Goal: Find specific page/section: Find specific page/section

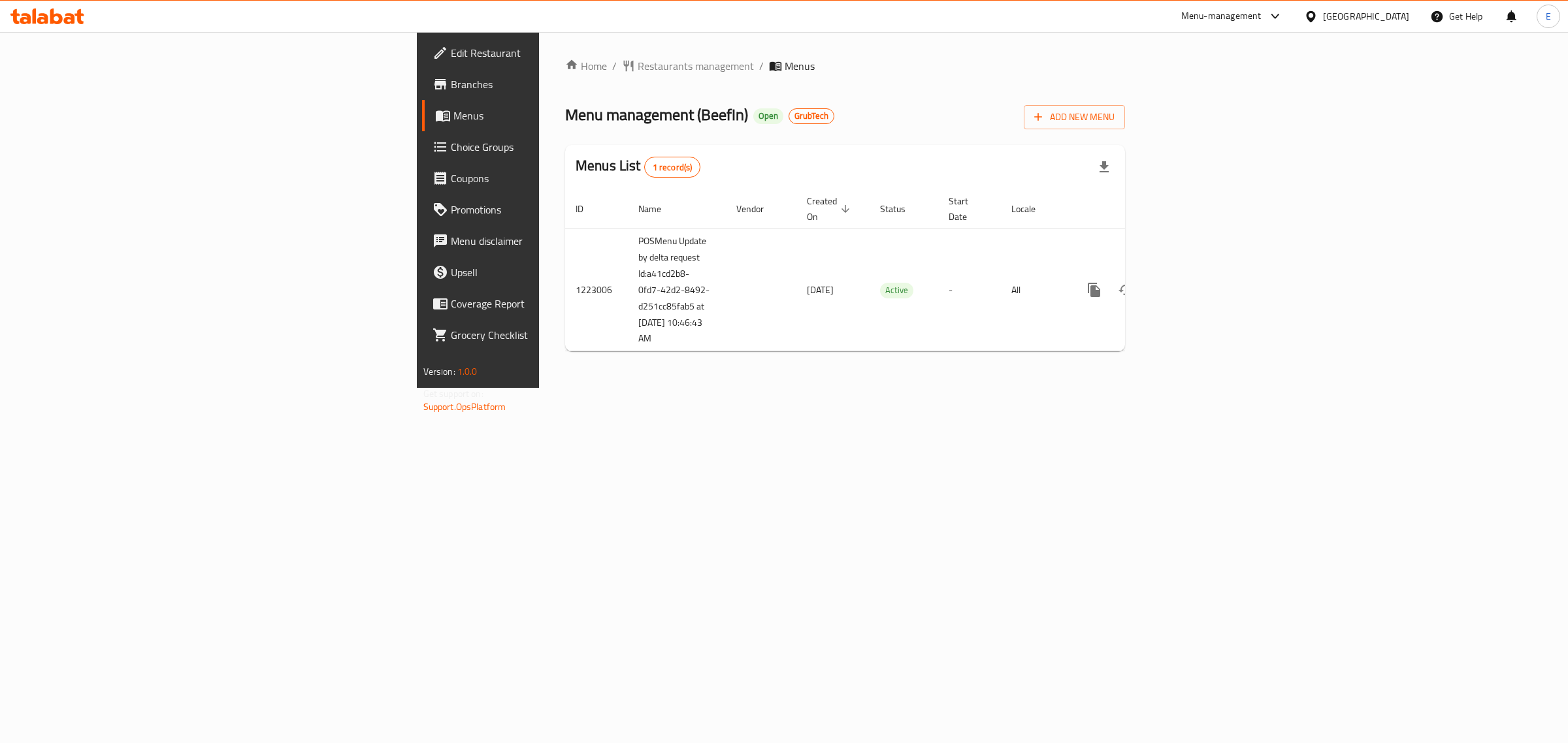
click at [451, 85] on span "Branches" at bounding box center [559, 84] width 218 height 16
click at [1395, 12] on div "[GEOGRAPHIC_DATA]" at bounding box center [1365, 16] width 86 height 14
click at [1232, 258] on div "Oman" at bounding box center [1267, 251] width 86 height 14
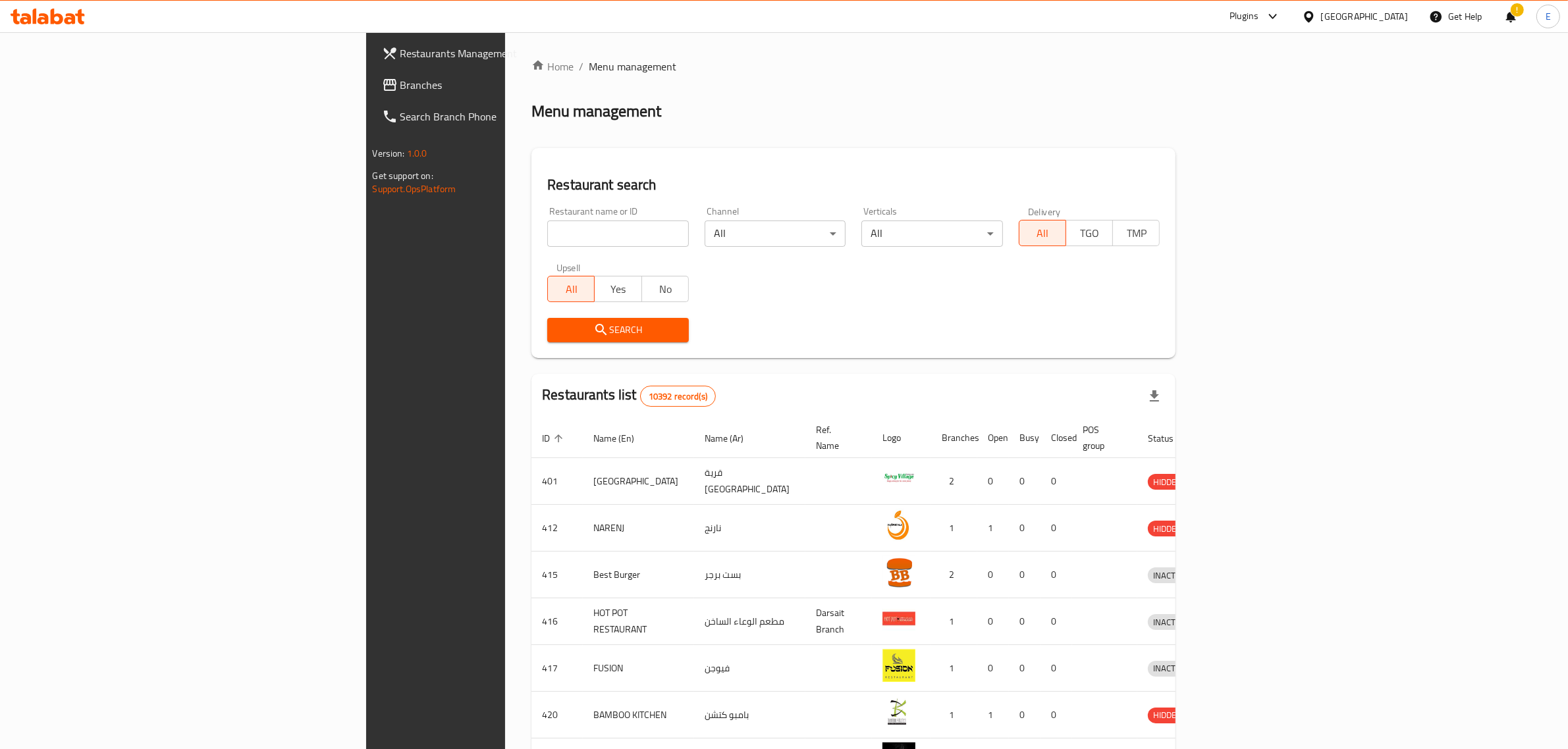
click at [1511, 18] on div "!" at bounding box center [1510, 16] width 15 height 32
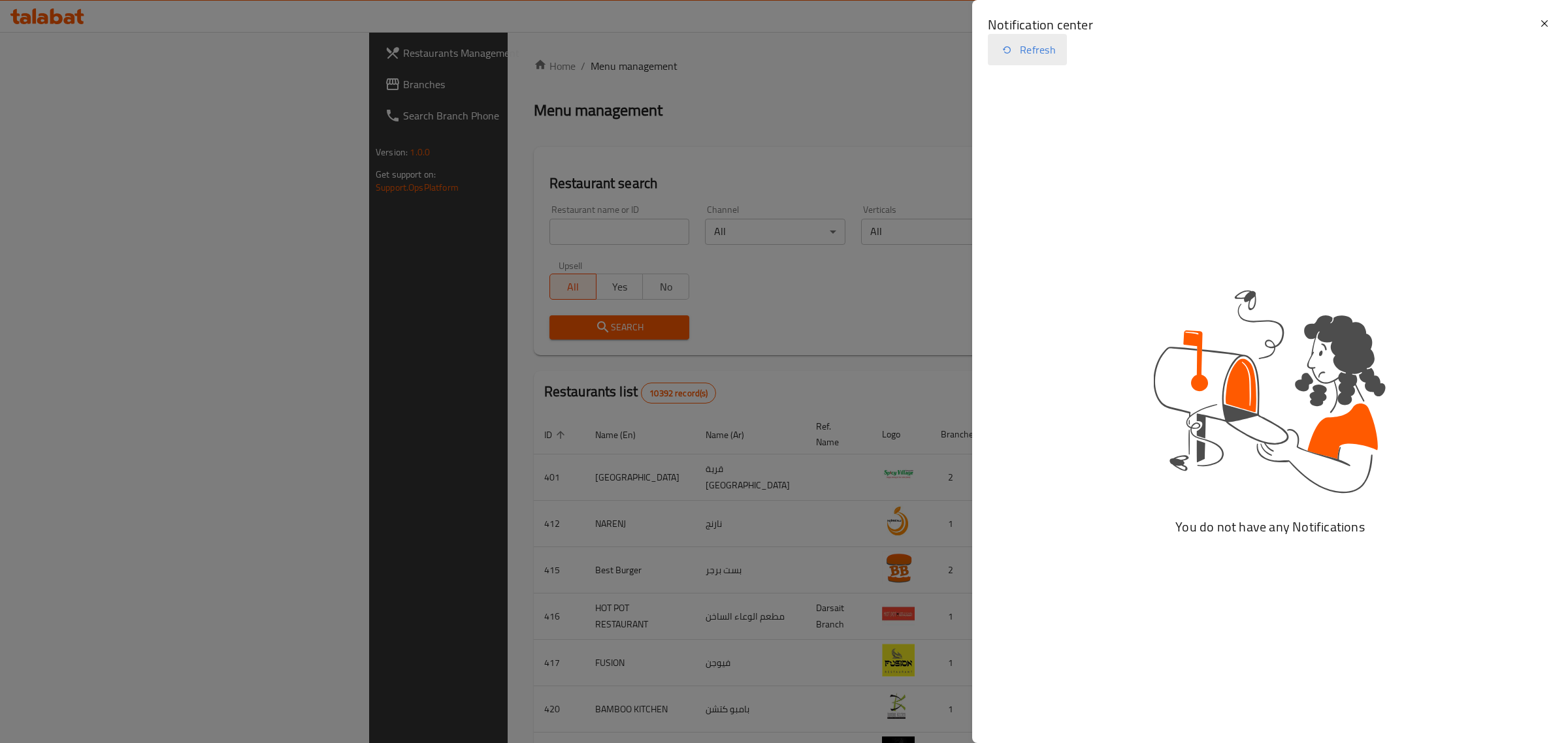
click at [1031, 41] on button "Refresh" at bounding box center [1027, 49] width 79 height 31
click at [440, 233] on div at bounding box center [784, 371] width 1568 height 743
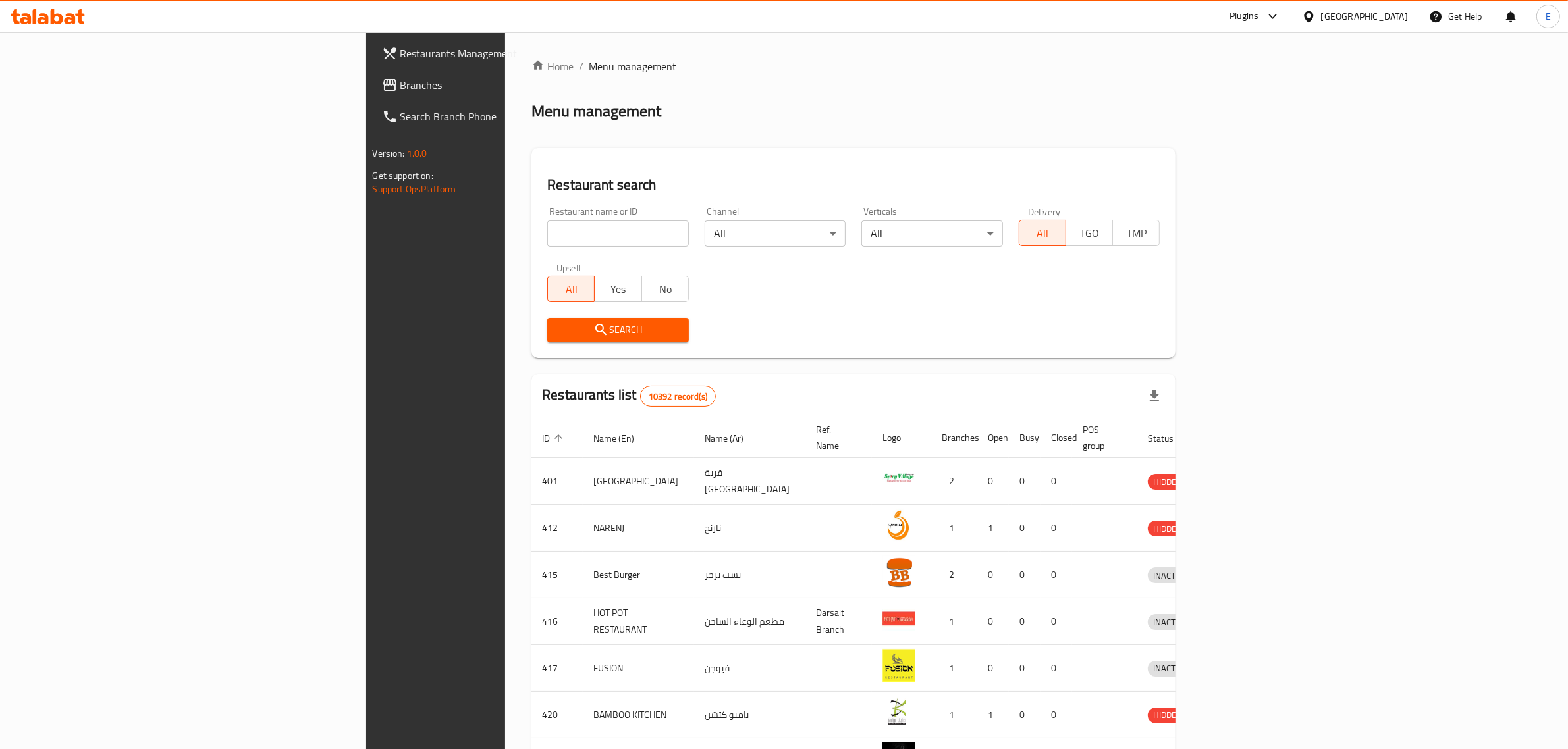
click at [548, 235] on input "search" at bounding box center [618, 233] width 142 height 27
paste input "10749"
type input "10749"
click button "Search" at bounding box center [618, 330] width 142 height 24
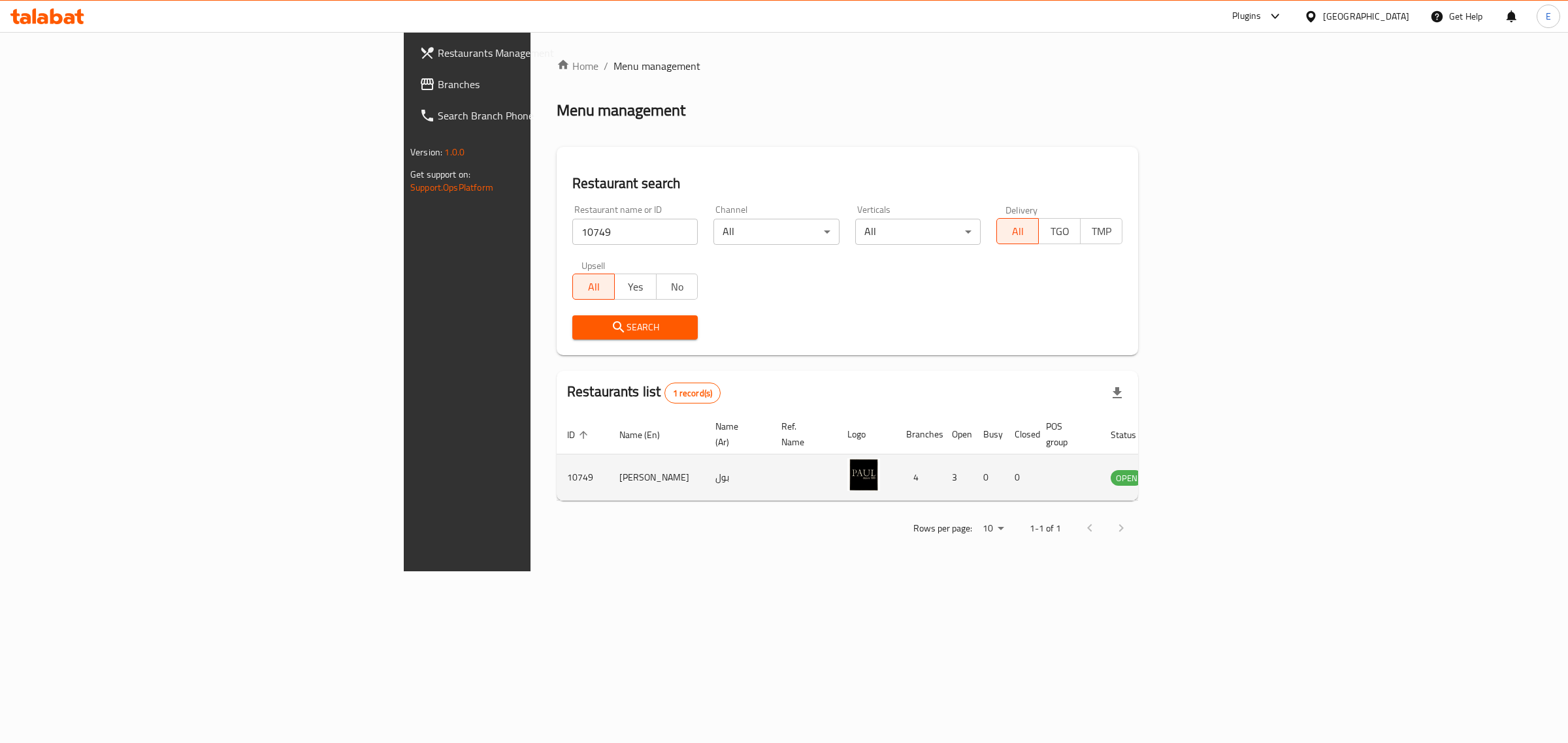
click at [1194, 473] on icon "enhanced table" at bounding box center [1187, 479] width 14 height 11
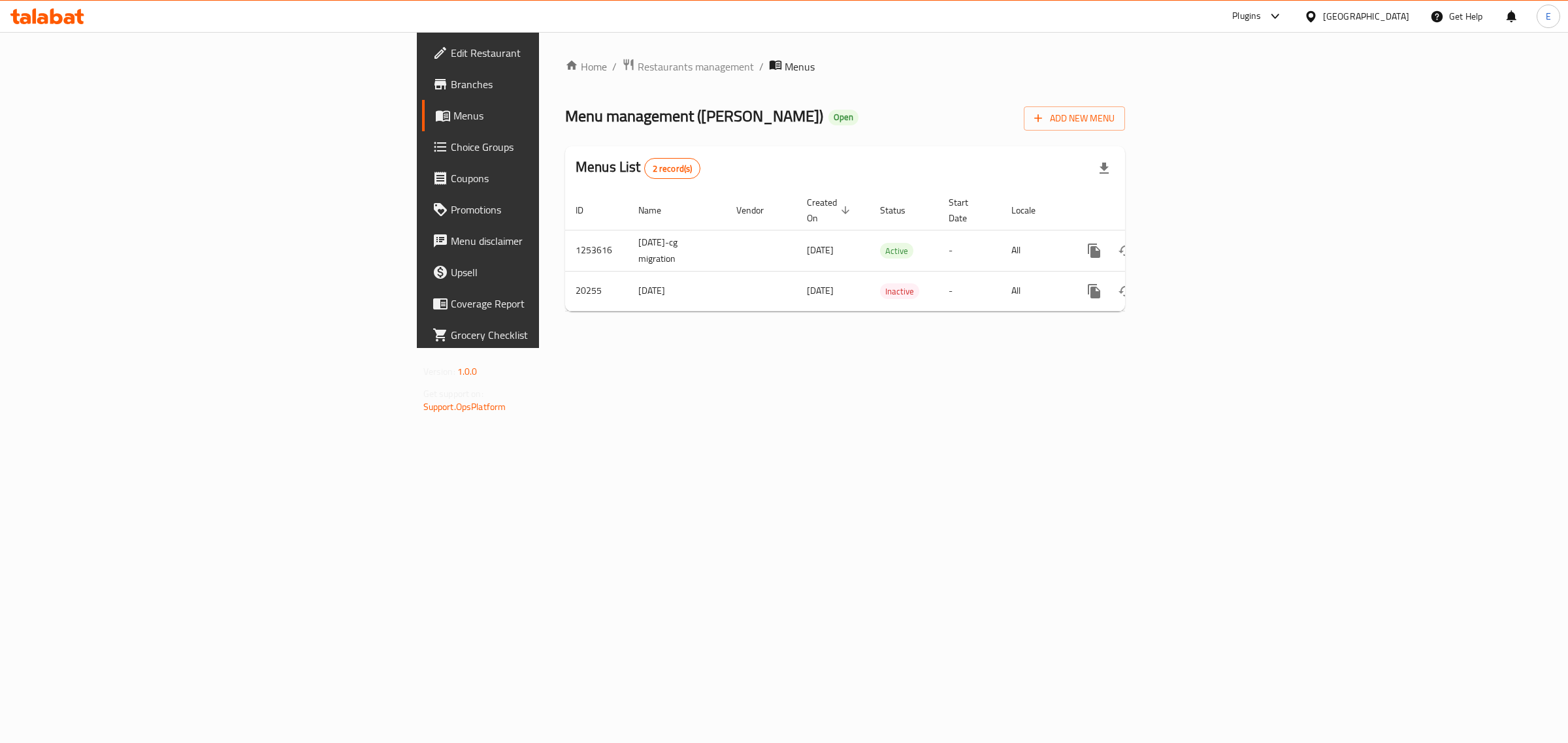
click at [451, 86] on span "Branches" at bounding box center [559, 84] width 218 height 16
